Goal: Transaction & Acquisition: Download file/media

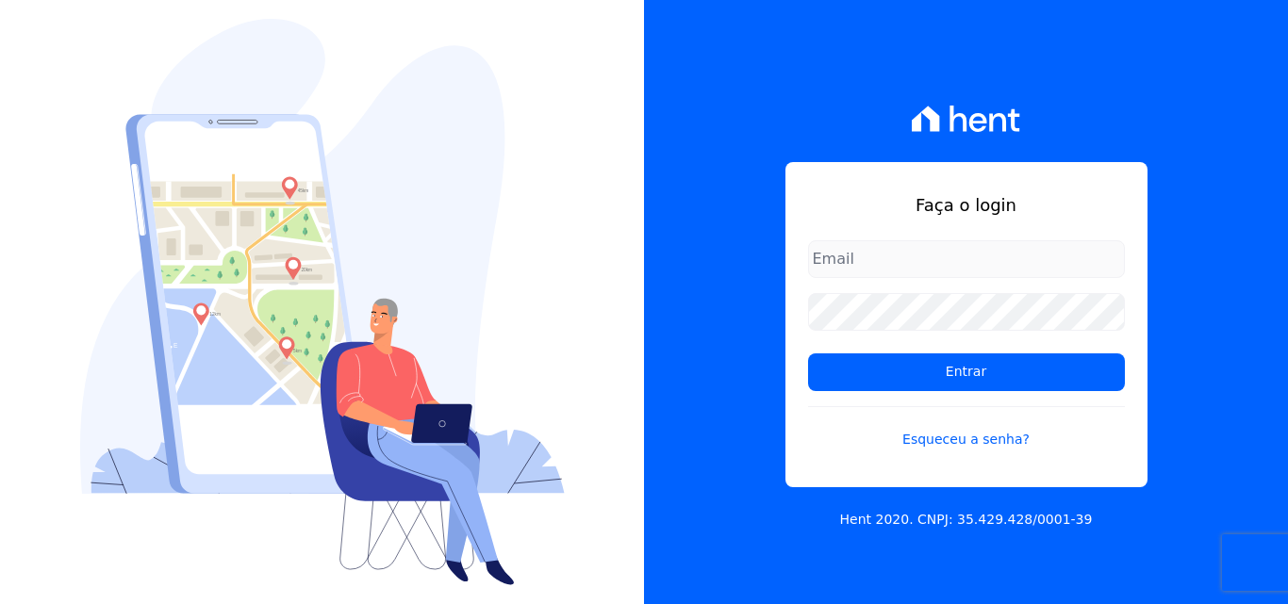
click at [875, 261] on input "email" at bounding box center [966, 259] width 317 height 38
type input "[PERSON_NAME][EMAIL_ADDRESS][PERSON_NAME][DOMAIN_NAME]"
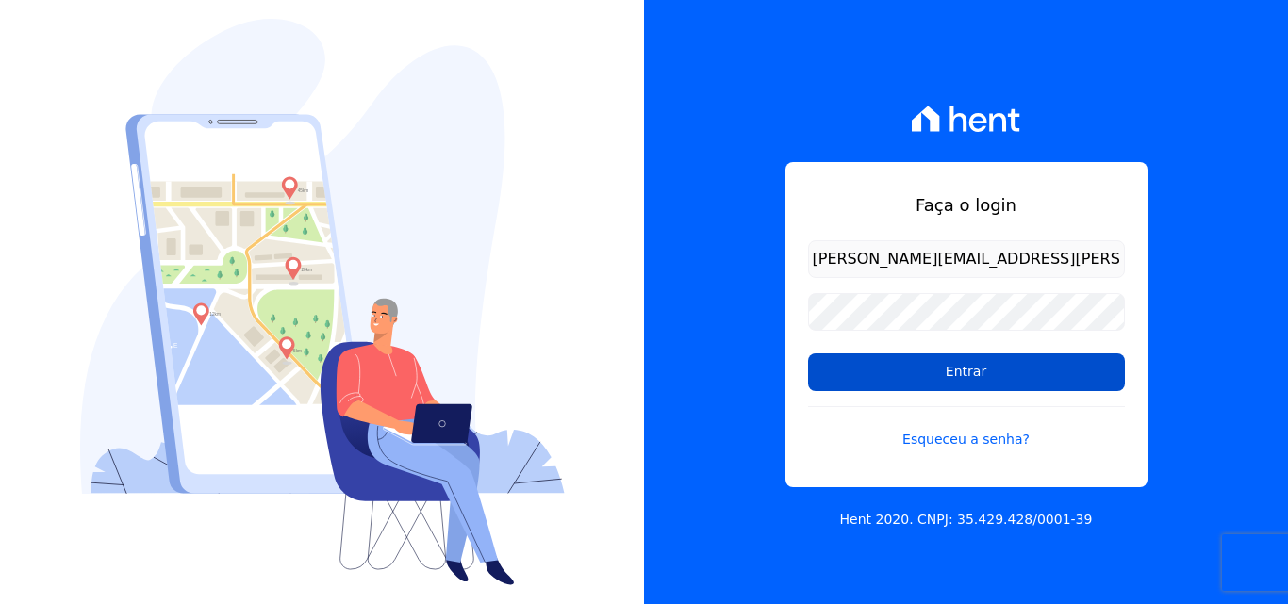
click at [986, 384] on input "Entrar" at bounding box center [966, 372] width 317 height 38
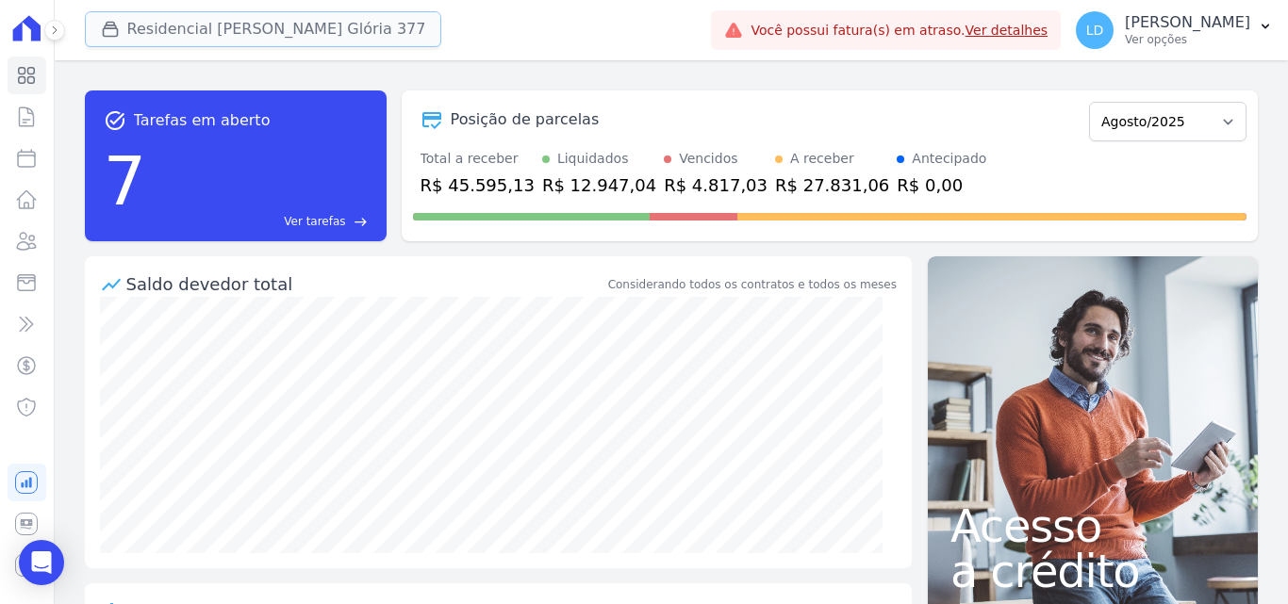
click at [219, 35] on button "Residencial Maria Da Glória 377" at bounding box center [263, 29] width 357 height 36
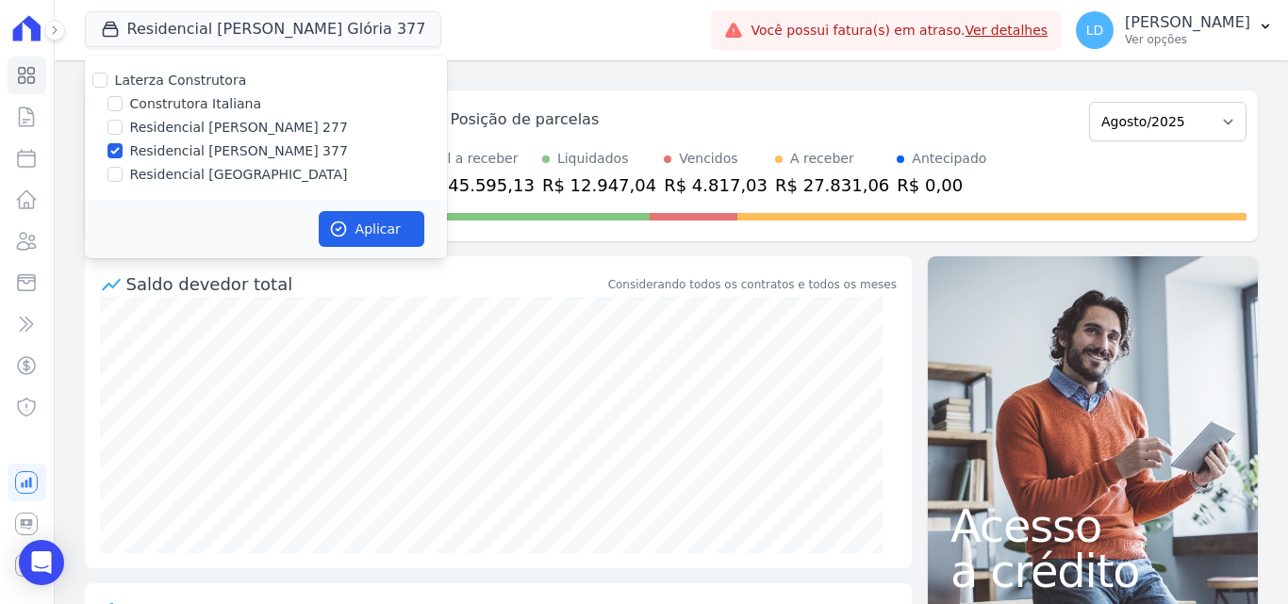
click at [197, 80] on label "Laterza Construtora" at bounding box center [181, 80] width 132 height 15
click at [107, 80] on input "Laterza Construtora" at bounding box center [99, 80] width 15 height 15
checkbox input "true"
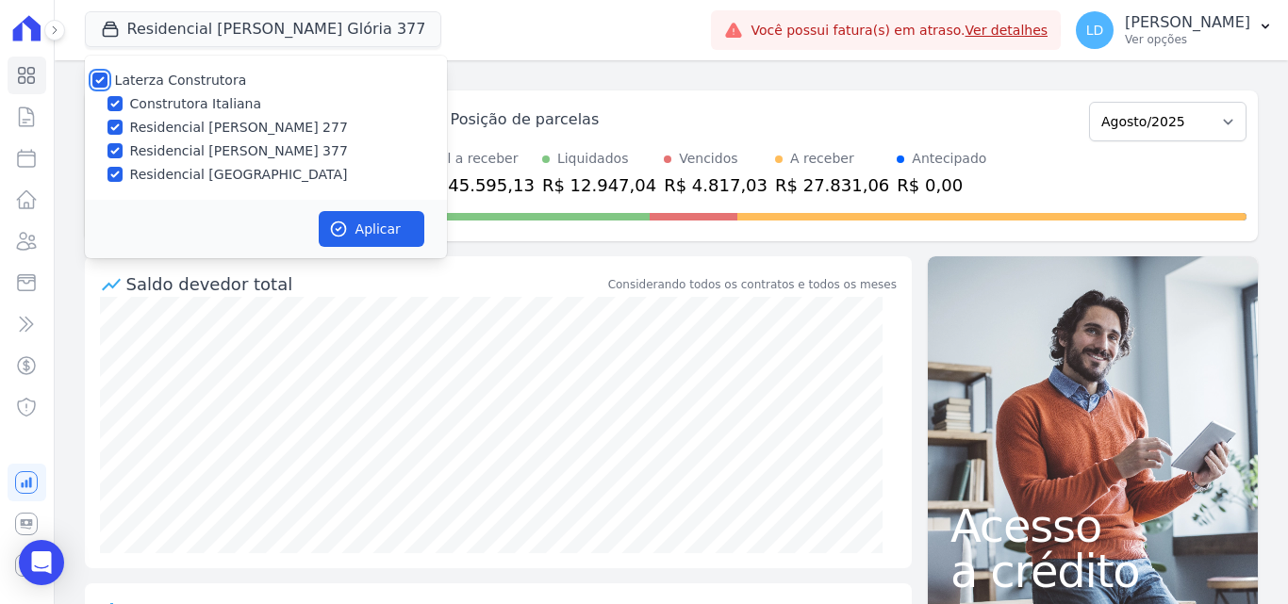
checkbox input "true"
click at [419, 234] on button "Aplicar" at bounding box center [372, 229] width 106 height 36
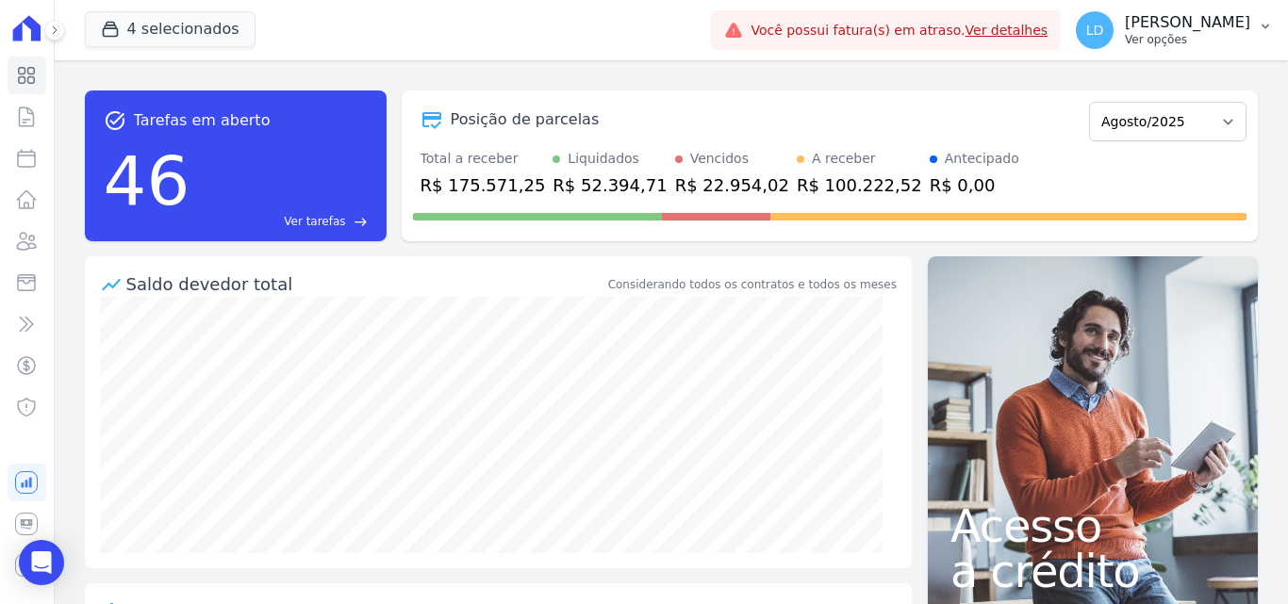
click at [1187, 41] on p "Ver opções" at bounding box center [1186, 39] width 125 height 15
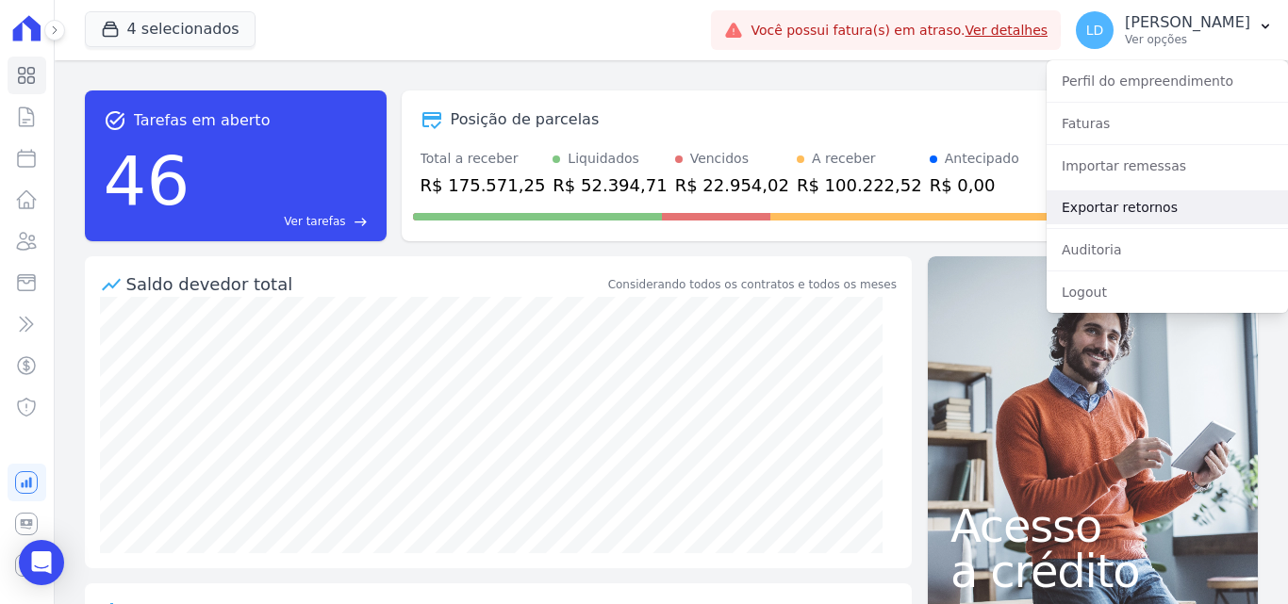
click at [1165, 205] on link "Exportar retornos" at bounding box center [1166, 207] width 241 height 34
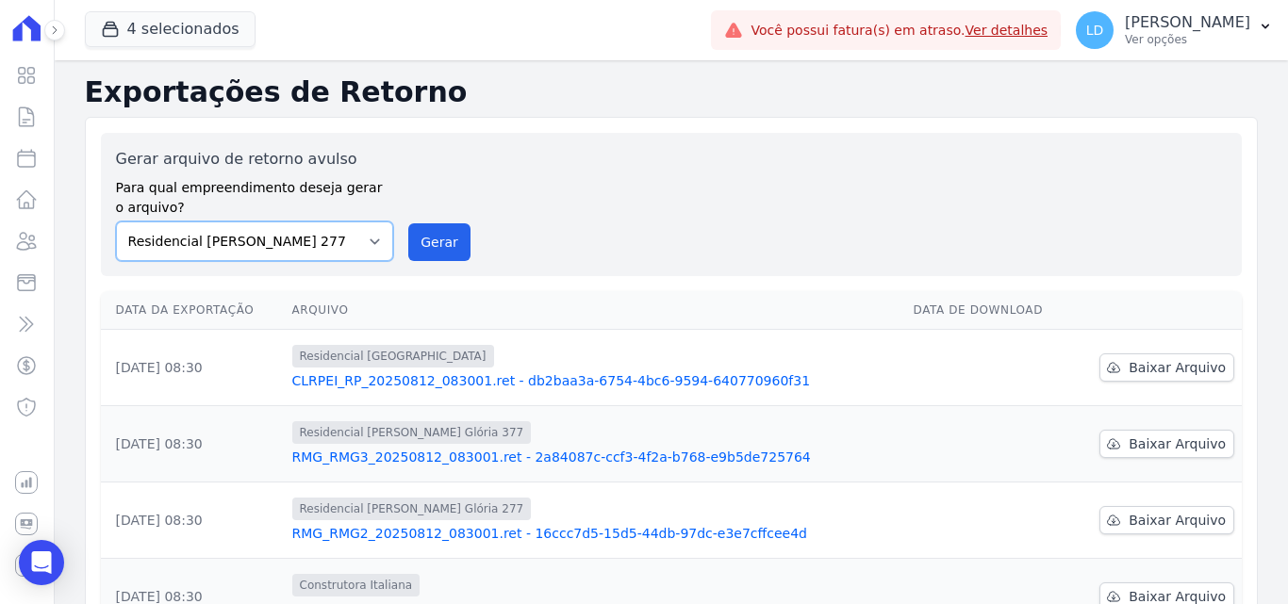
click at [325, 256] on select "Construtora Italiana Residencial Maria da Glória 277 Residencial Maria da Glóri…" at bounding box center [255, 242] width 278 height 40
select select "29fc0423-bfd4-480a-835e-7e440cfe6eb8"
click at [116, 222] on select "Construtora Italiana Residencial Maria da Glória 277 Residencial Maria da Glóri…" at bounding box center [255, 242] width 278 height 40
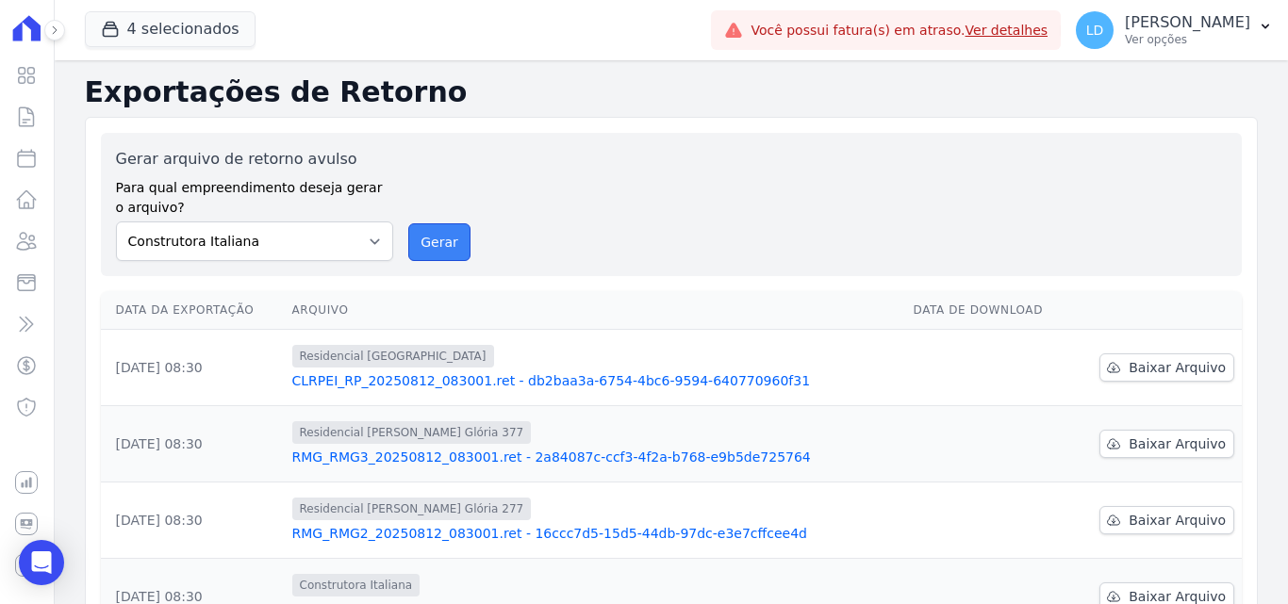
click at [437, 231] on button "Gerar" at bounding box center [439, 242] width 62 height 38
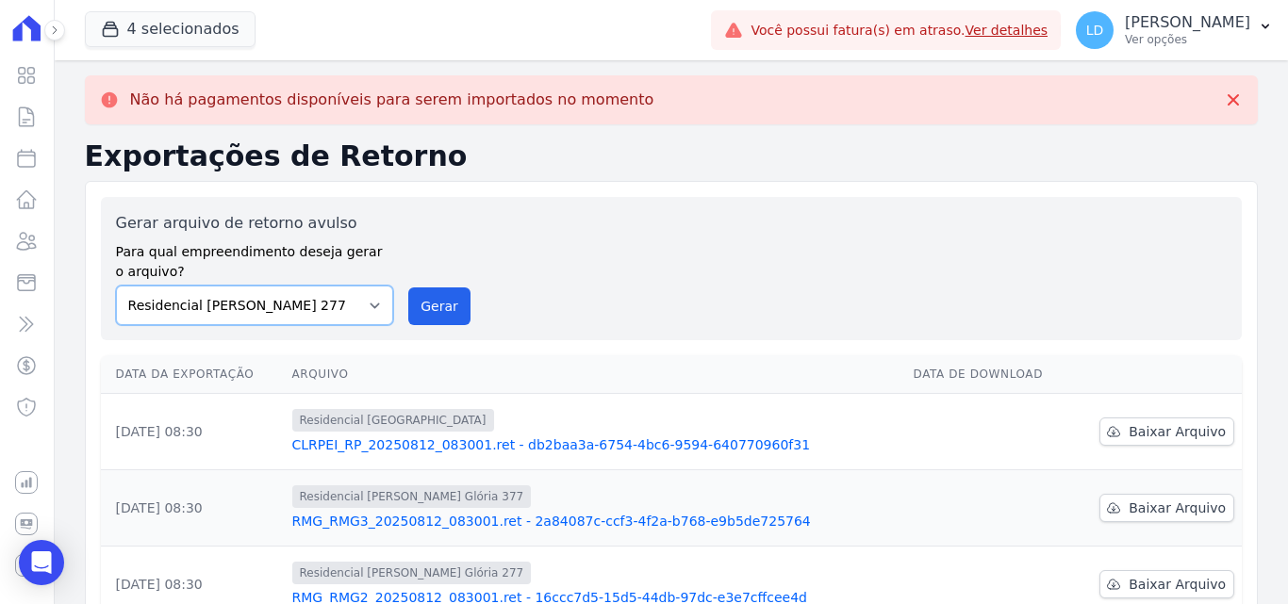
click at [293, 306] on select "Construtora Italiana Residencial Maria da Glória 277 Residencial Maria da Glóri…" at bounding box center [255, 306] width 278 height 40
select select "29fc0423-bfd4-480a-835e-7e440cfe6eb8"
click at [116, 286] on select "Construtora Italiana Residencial Maria da Glória 277 Residencial Maria da Glóri…" at bounding box center [255, 306] width 278 height 40
click at [408, 310] on button "Gerar" at bounding box center [439, 306] width 62 height 38
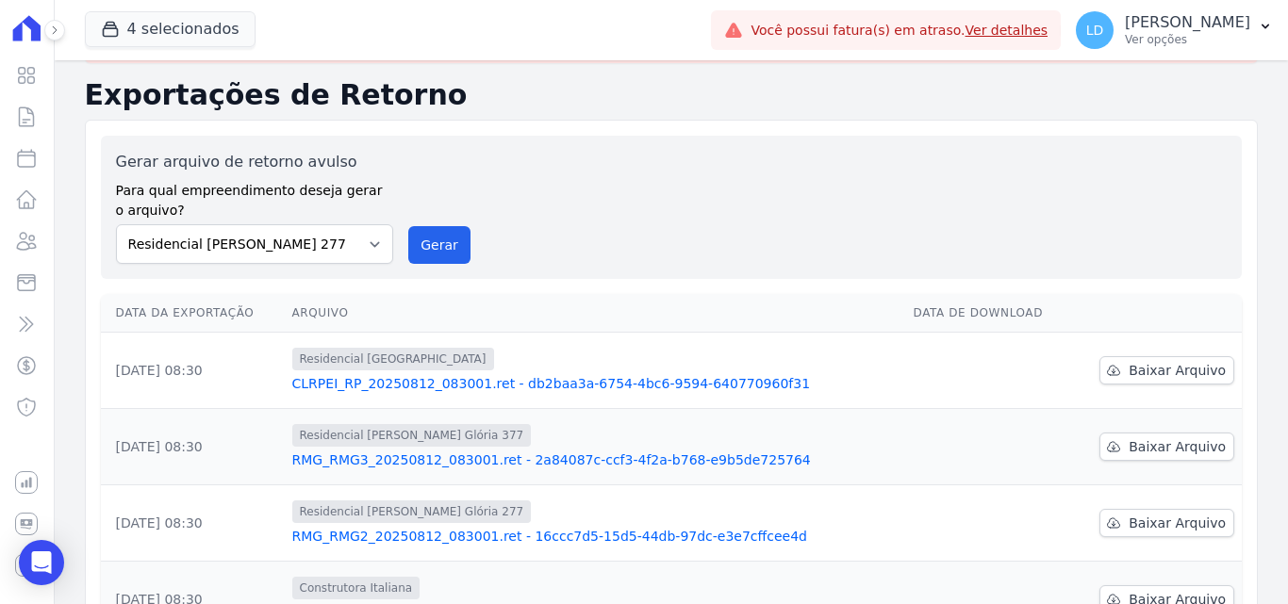
scroll to position [94, 0]
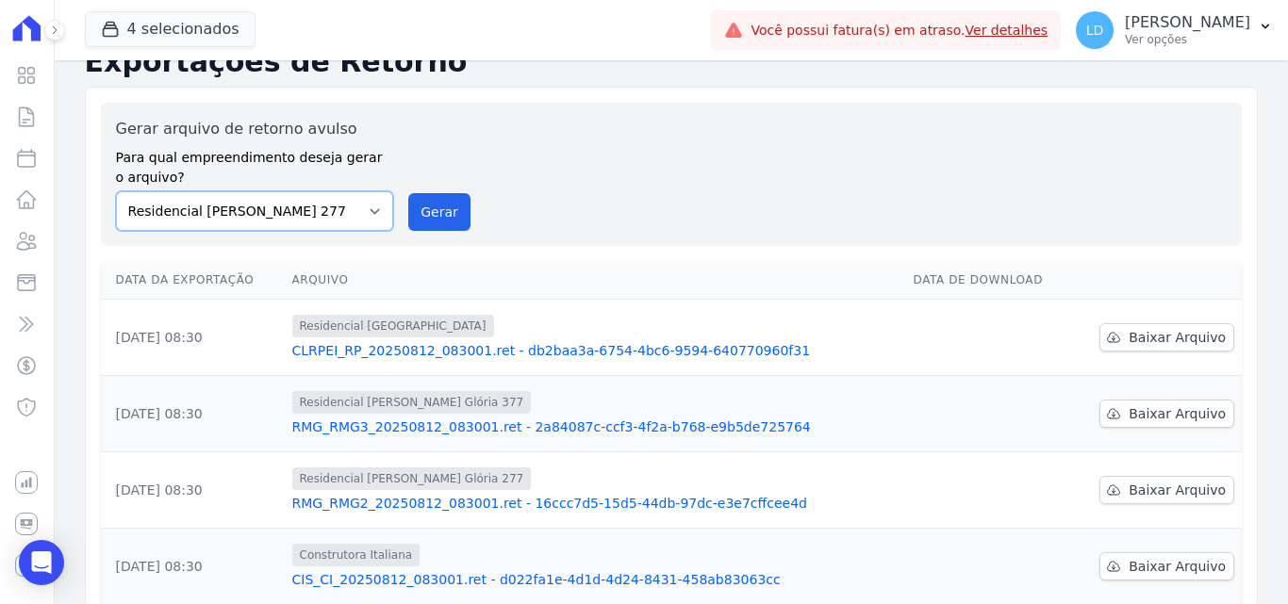
click at [303, 217] on select "Construtora Italiana Residencial Maria da Glória 277 Residencial Maria da Glóri…" at bounding box center [255, 211] width 278 height 40
select select "0cd9190e-dfd9-46e5-afc8-7298ef4c0c2b"
click at [116, 191] on select "Construtora Italiana Residencial Maria da Glória 277 Residencial Maria da Glóri…" at bounding box center [255, 211] width 278 height 40
click at [425, 213] on button "Gerar" at bounding box center [439, 212] width 62 height 38
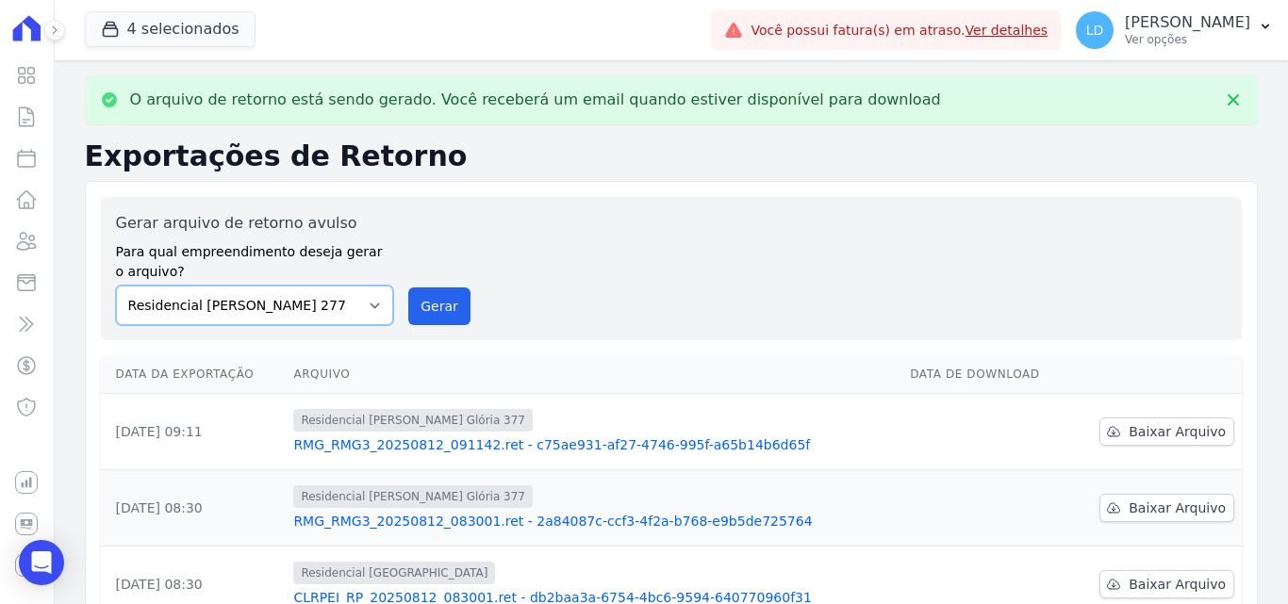
click at [266, 319] on select "Construtora Italiana Residencial Maria da Glória 277 Residencial Maria da Glóri…" at bounding box center [255, 306] width 278 height 40
select select "6440c0a1-232b-4aa1-adfe-88cb95fffe46"
click at [116, 286] on select "Construtora Italiana Residencial Maria da Glória 277 Residencial Maria da Glóri…" at bounding box center [255, 306] width 278 height 40
click at [437, 314] on button "Gerar" at bounding box center [439, 306] width 62 height 38
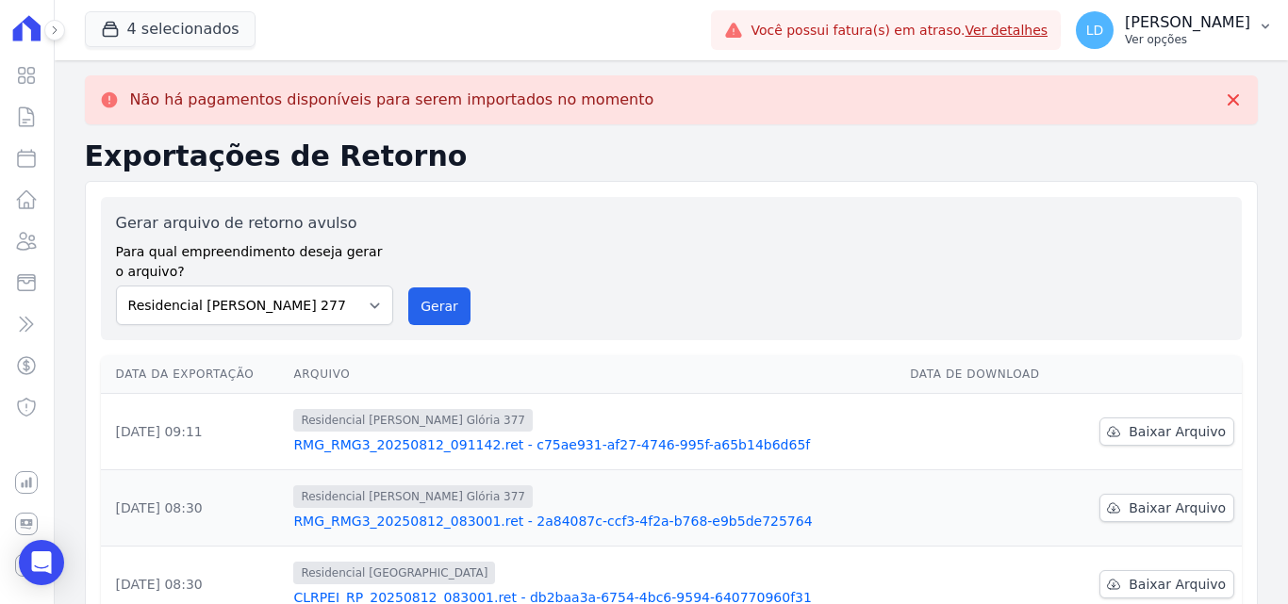
click at [1156, 53] on button "LD Lígia Dias Silva Ver opções" at bounding box center [1173, 30] width 227 height 53
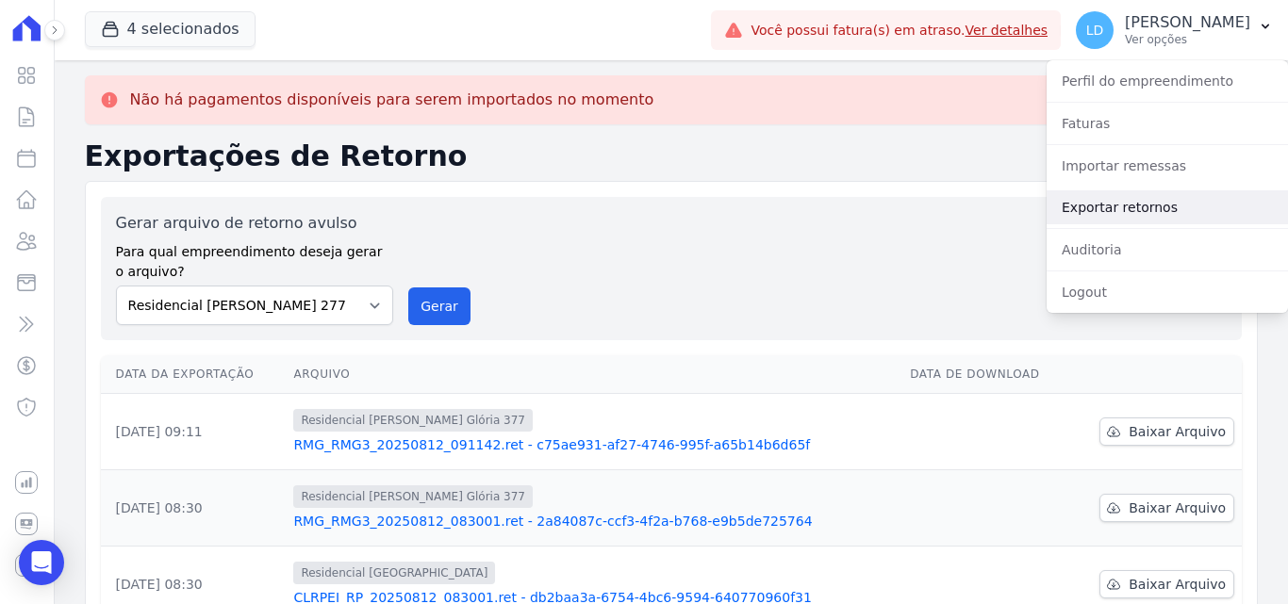
click at [1168, 210] on link "Exportar retornos" at bounding box center [1166, 207] width 241 height 34
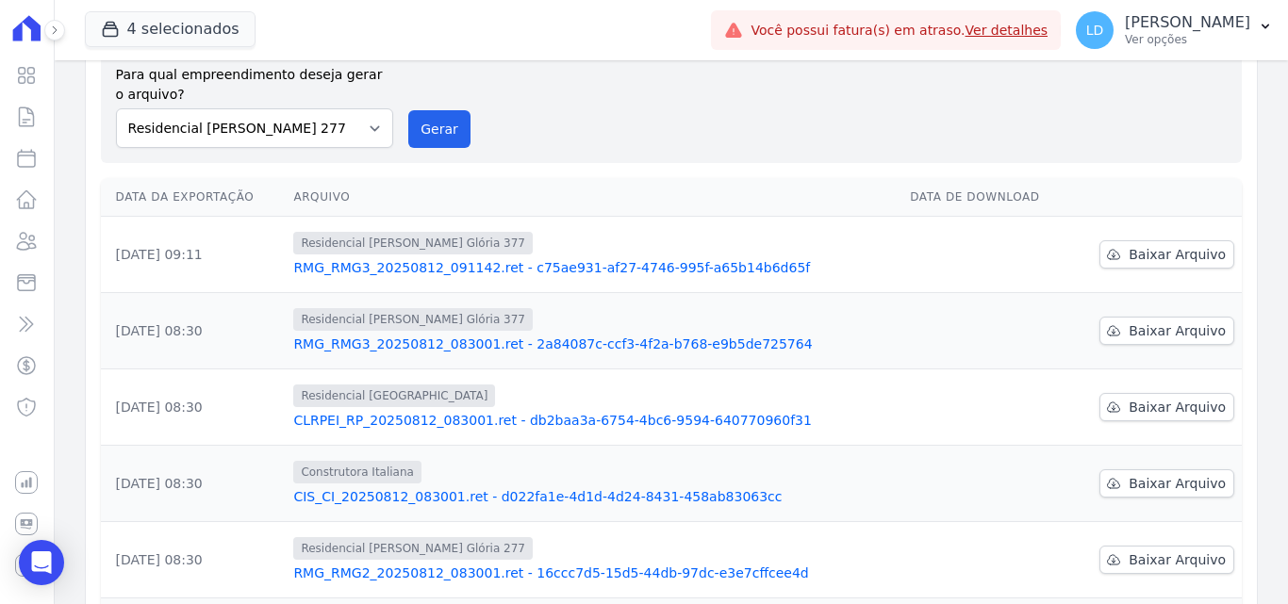
scroll to position [189, 0]
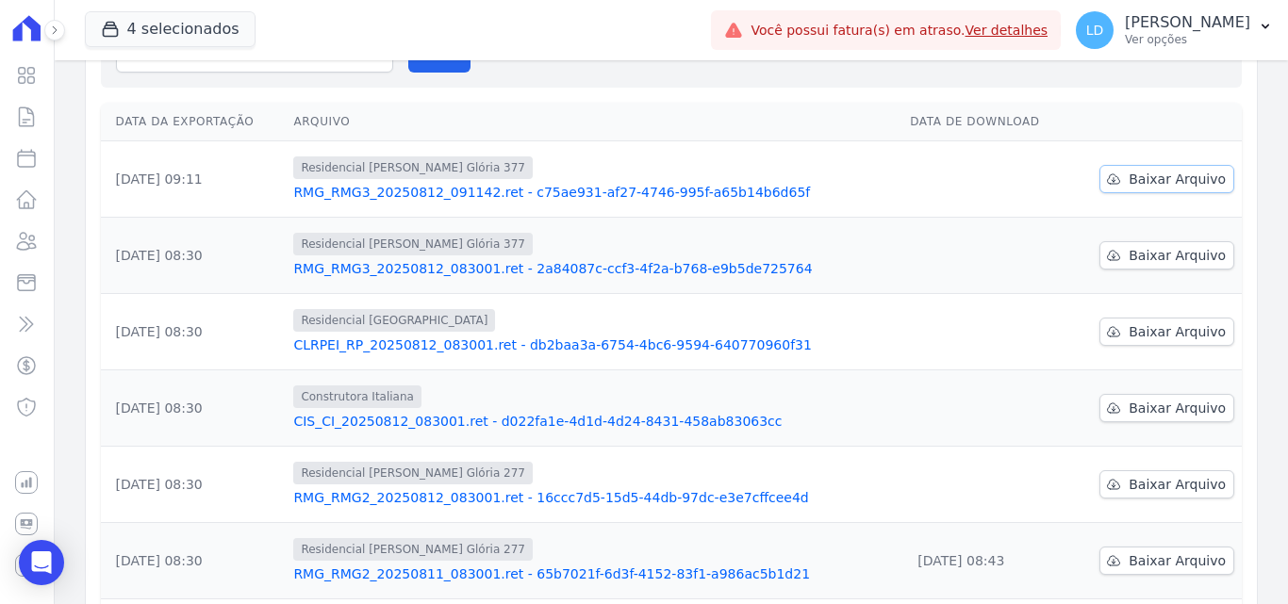
click at [1118, 176] on link "Baixar Arquivo" at bounding box center [1166, 179] width 135 height 28
click at [1184, 257] on span "Baixar Arquivo" at bounding box center [1176, 255] width 97 height 19
click at [1194, 333] on span "Baixar Arquivo" at bounding box center [1176, 331] width 97 height 19
click at [1201, 400] on span "Baixar Arquivo" at bounding box center [1176, 408] width 97 height 19
click at [1141, 485] on span "Baixar Arquivo" at bounding box center [1176, 484] width 97 height 19
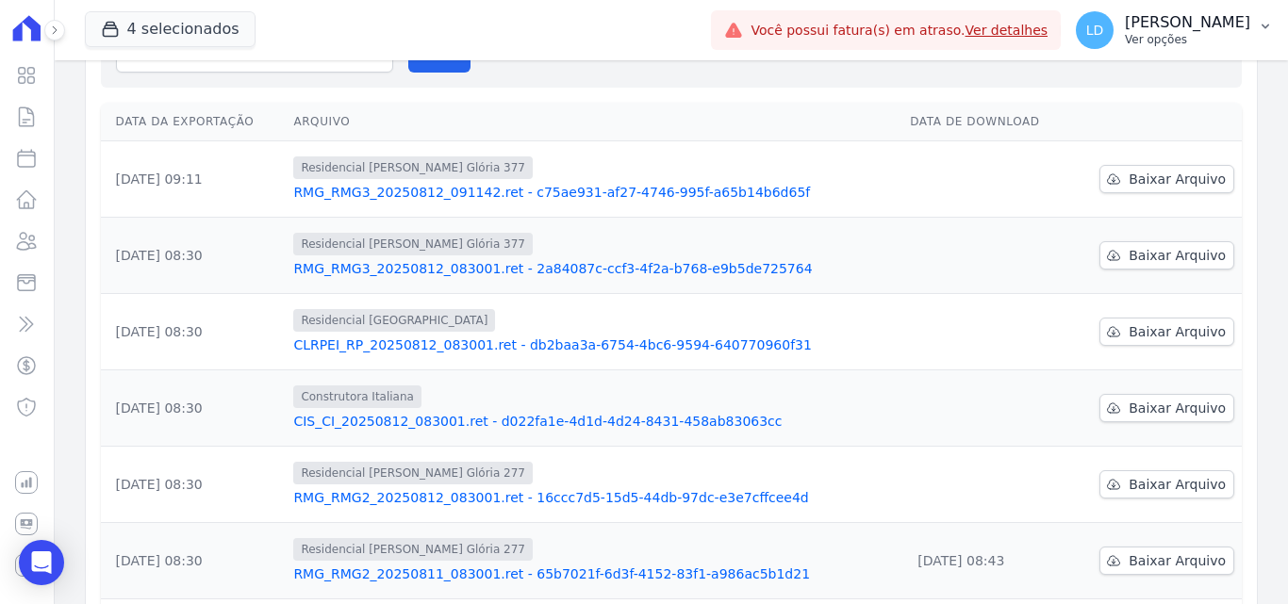
click at [1180, 51] on button "LD Lígia Dias Silva Ver opções" at bounding box center [1173, 30] width 227 height 53
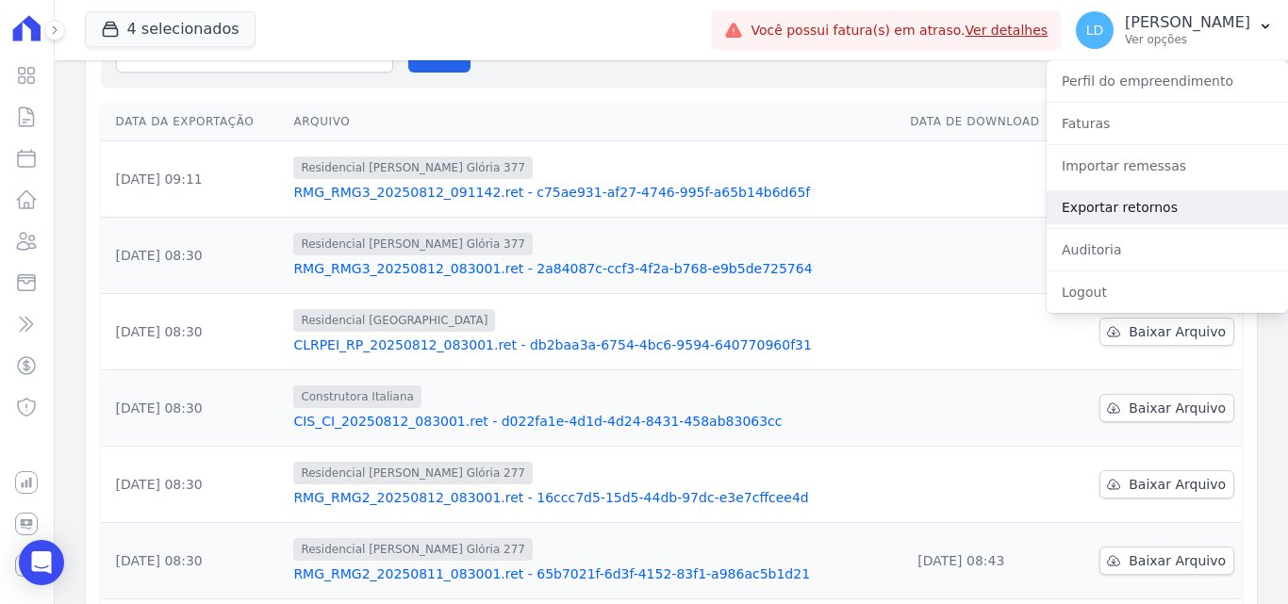
drag, startPoint x: 1144, startPoint y: 231, endPoint x: 1155, endPoint y: 208, distance: 24.9
click at [1144, 228] on div "Perfil do empreendimento Faturas Importar remessas Exportar retornos Auditoria …" at bounding box center [1166, 186] width 241 height 253
click at [1157, 205] on link "Exportar retornos" at bounding box center [1166, 207] width 241 height 34
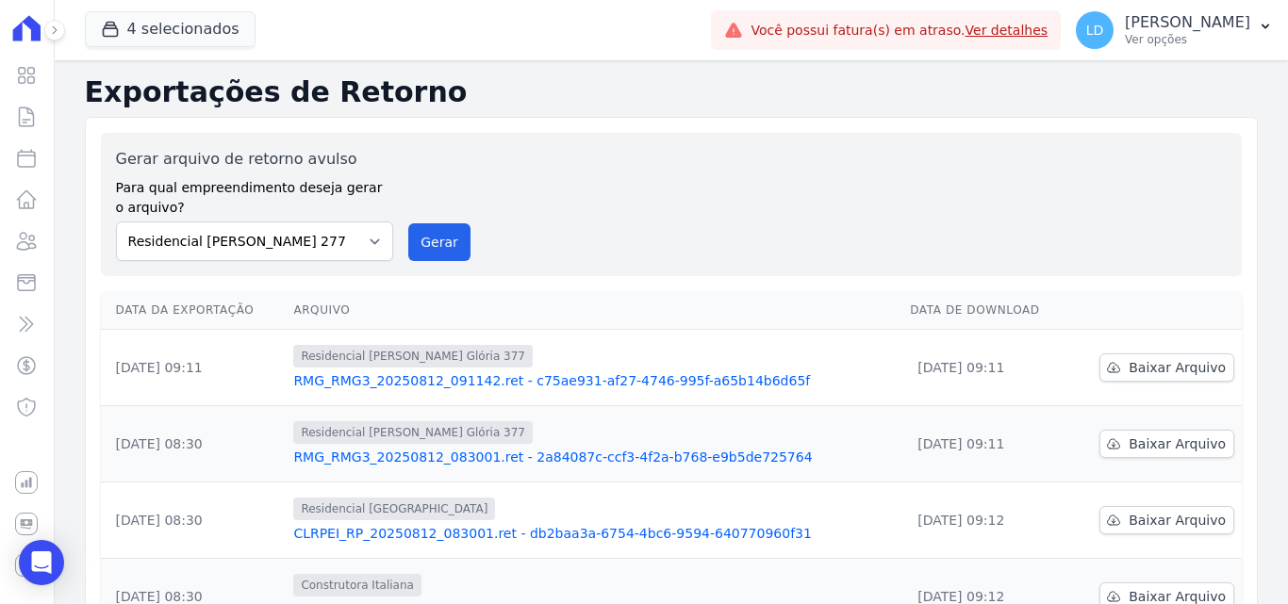
scroll to position [377, 0]
